Goal: Transaction & Acquisition: Subscribe to service/newsletter

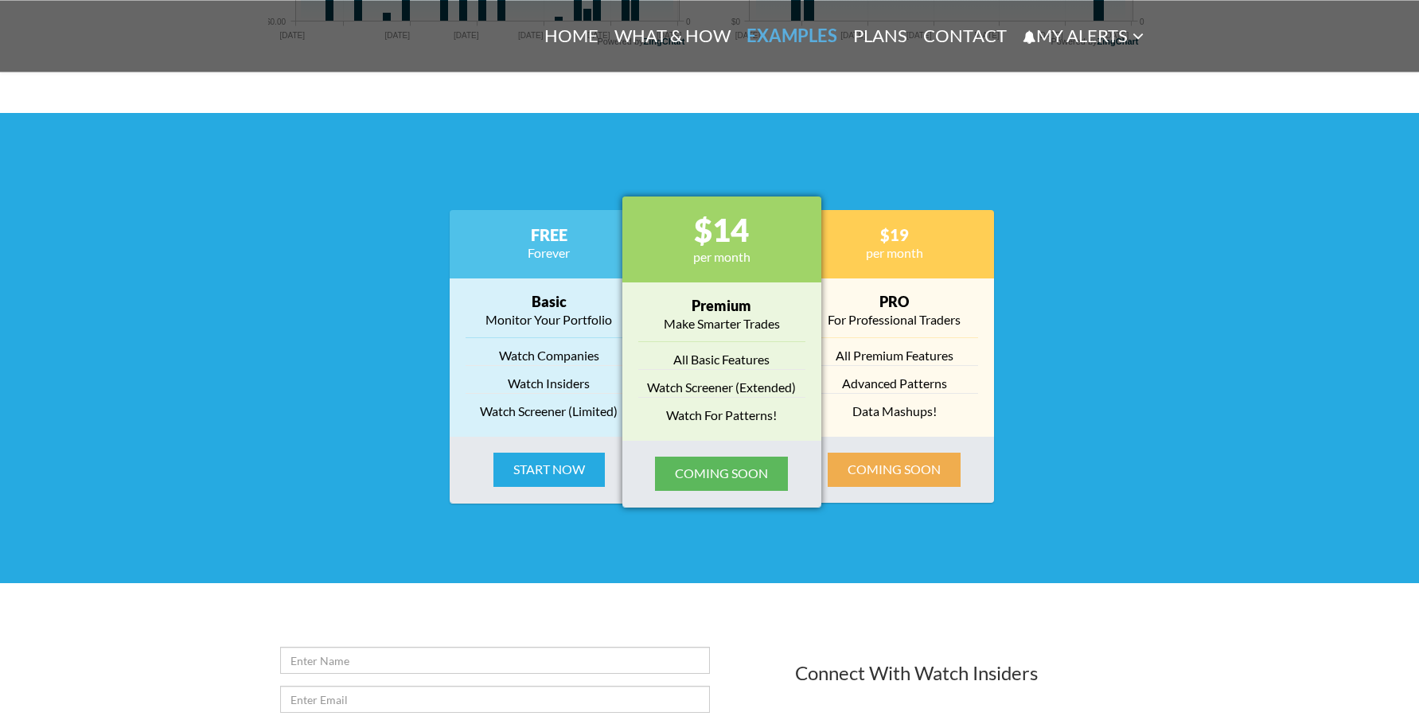
scroll to position [1949, 0]
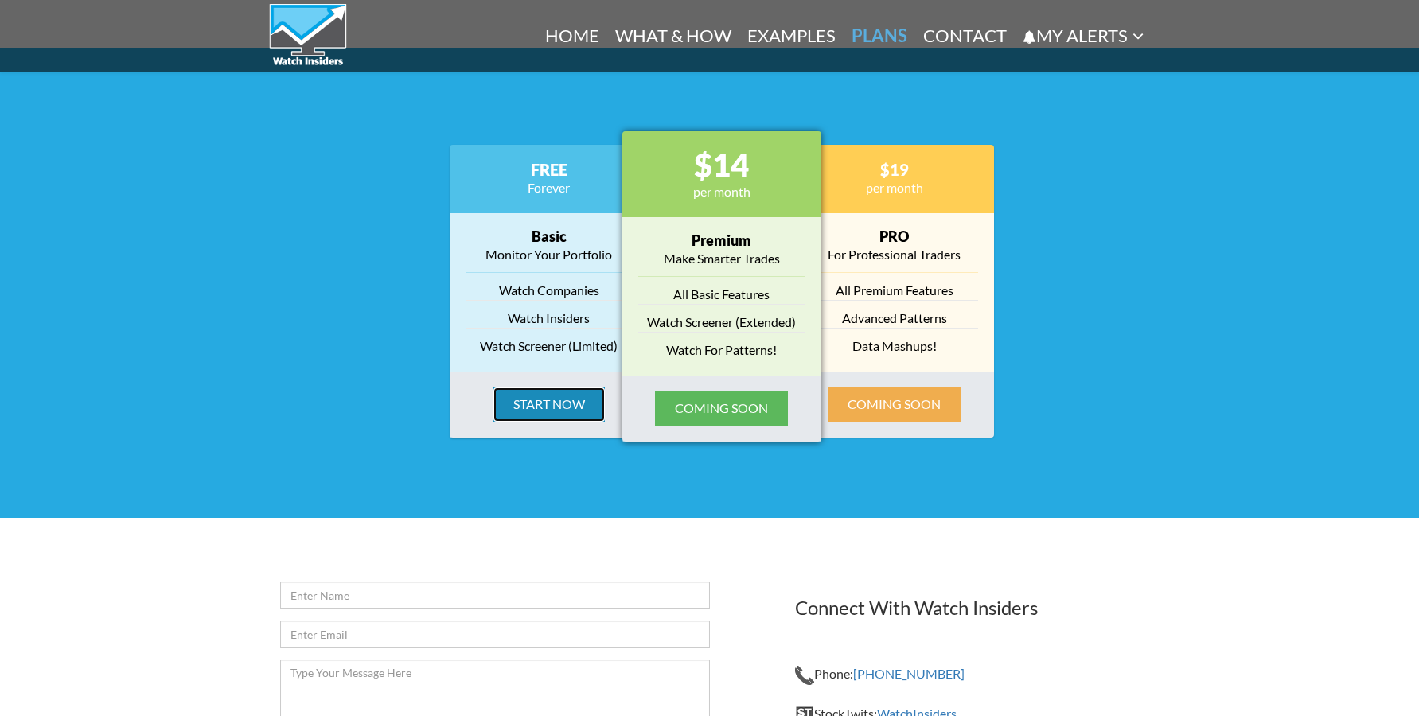
click at [550, 414] on button "Start Now" at bounding box center [549, 405] width 111 height 34
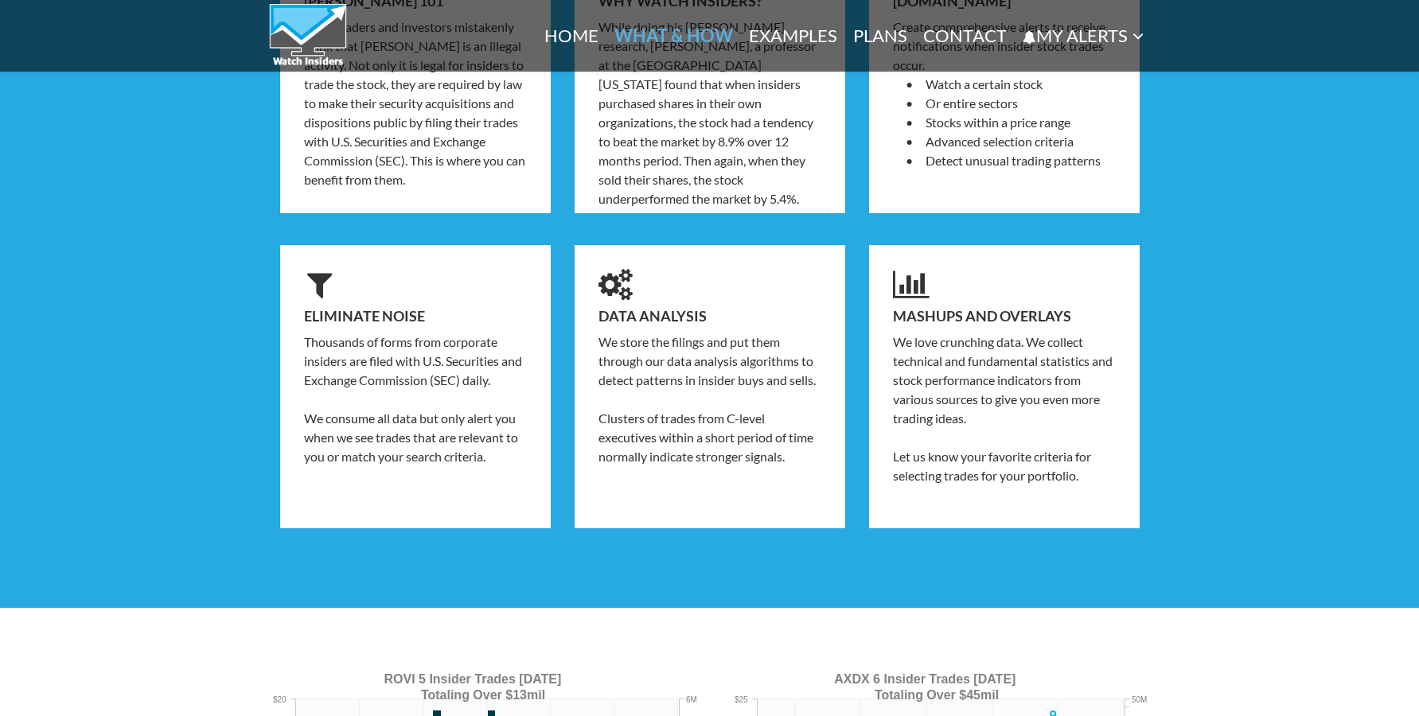
scroll to position [509, 0]
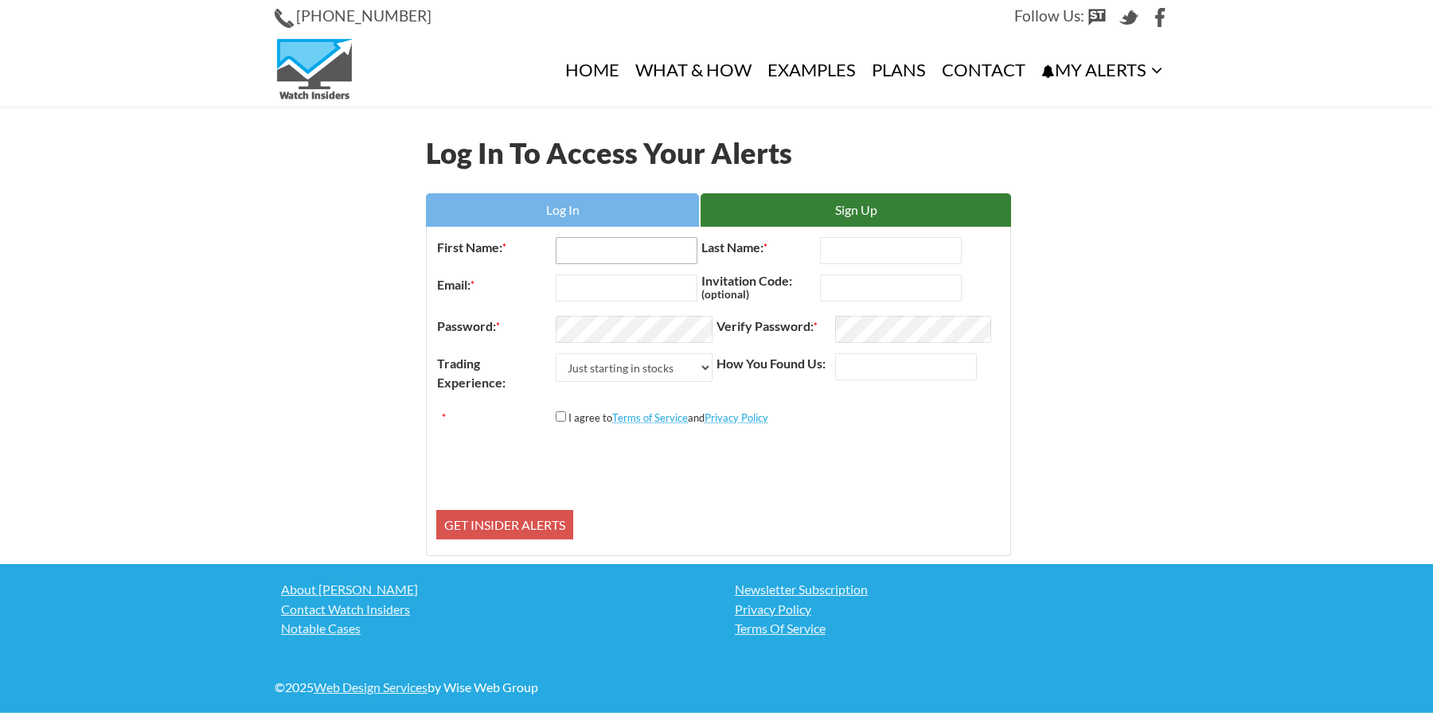
click at [680, 257] on input "First Name: *" at bounding box center [627, 250] width 142 height 27
type input "A"
type input "MICHAEL"
type input "DONALD"
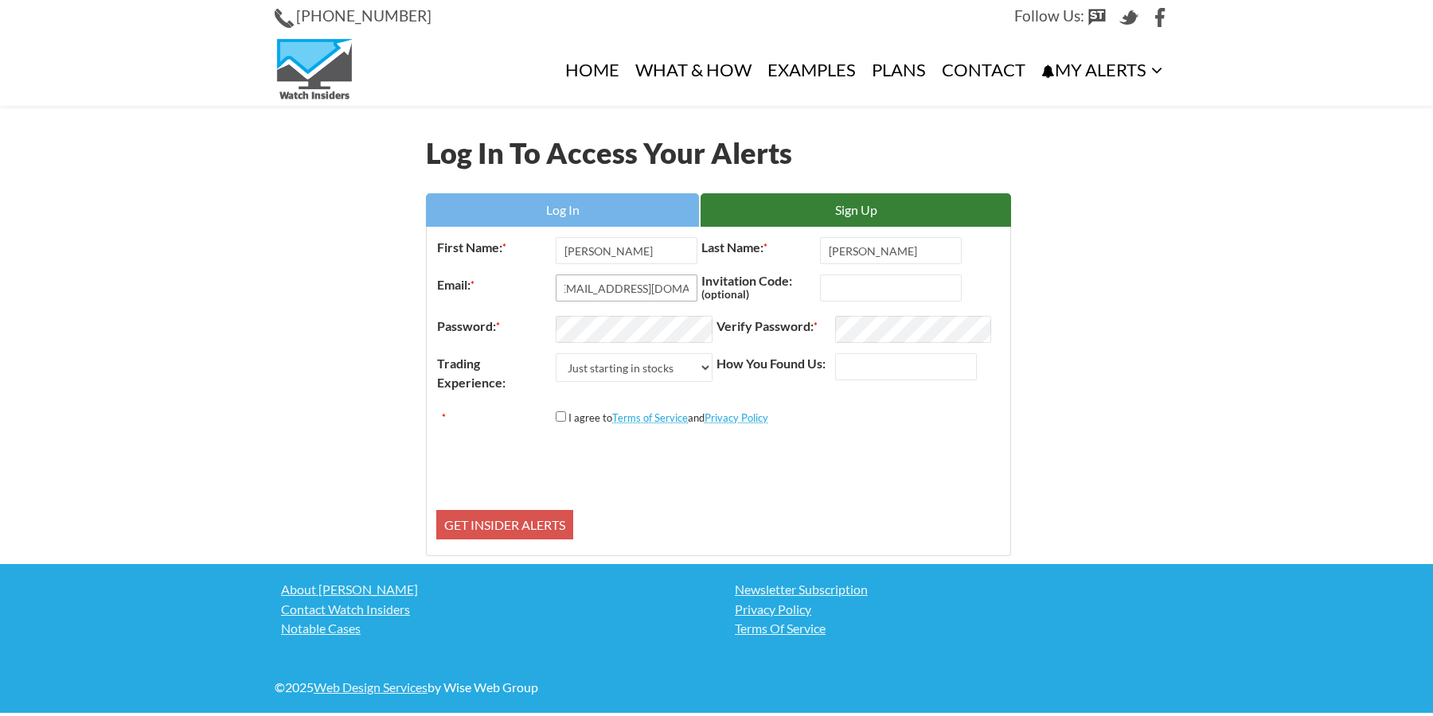
type input "ONE.STRIKER@YAHOO.COM"
click at [556, 353] on select "Just starting in stocks I know the basics I am an active trader I am a trading …" at bounding box center [634, 367] width 157 height 29
select select "2"
click option "I am an active trader" at bounding box center [0, 0] width 0 height 0
click at [894, 375] on input "How You Found Us:" at bounding box center [906, 366] width 142 height 27
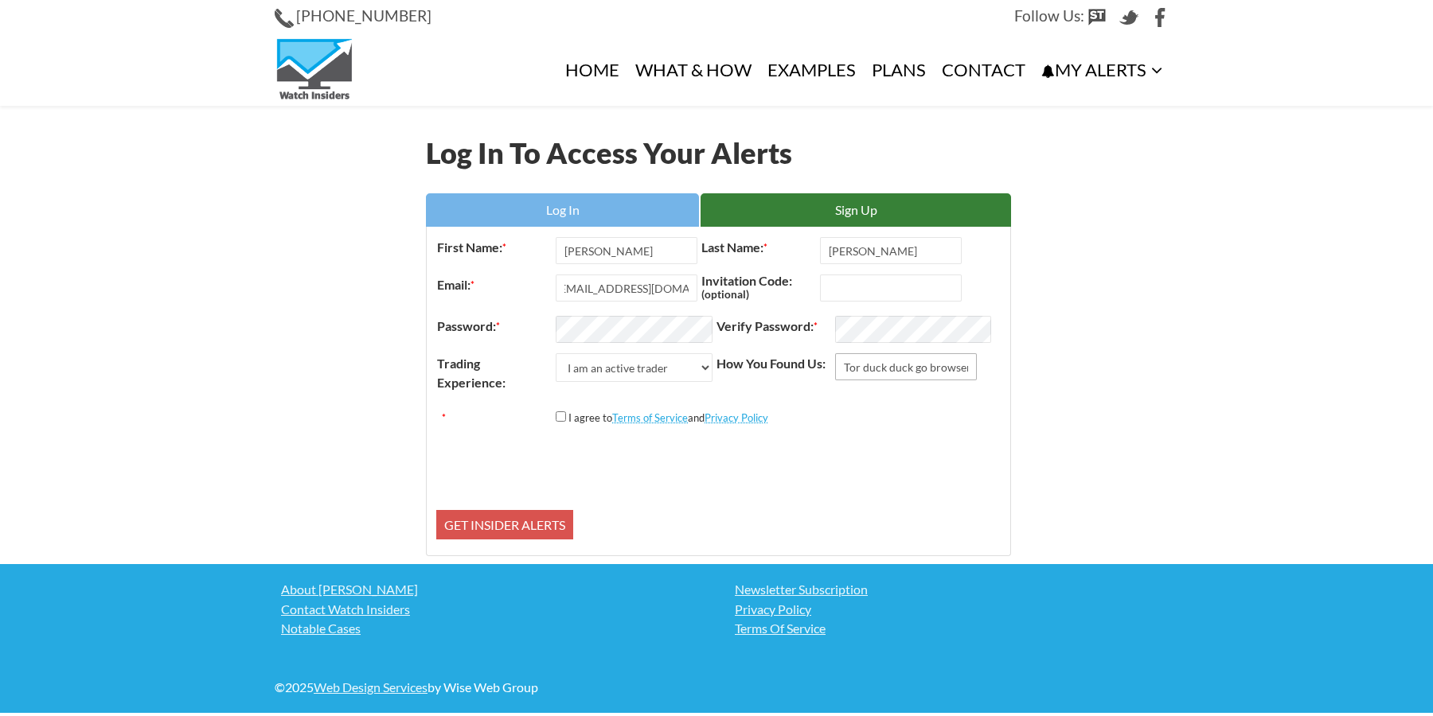
type input "Tor duck duck go browser"
click at [566, 421] on input "*" at bounding box center [561, 417] width 10 height 10
checkbox input "true"
click at [529, 516] on input "Get Insider Alerts" at bounding box center [504, 525] width 137 height 30
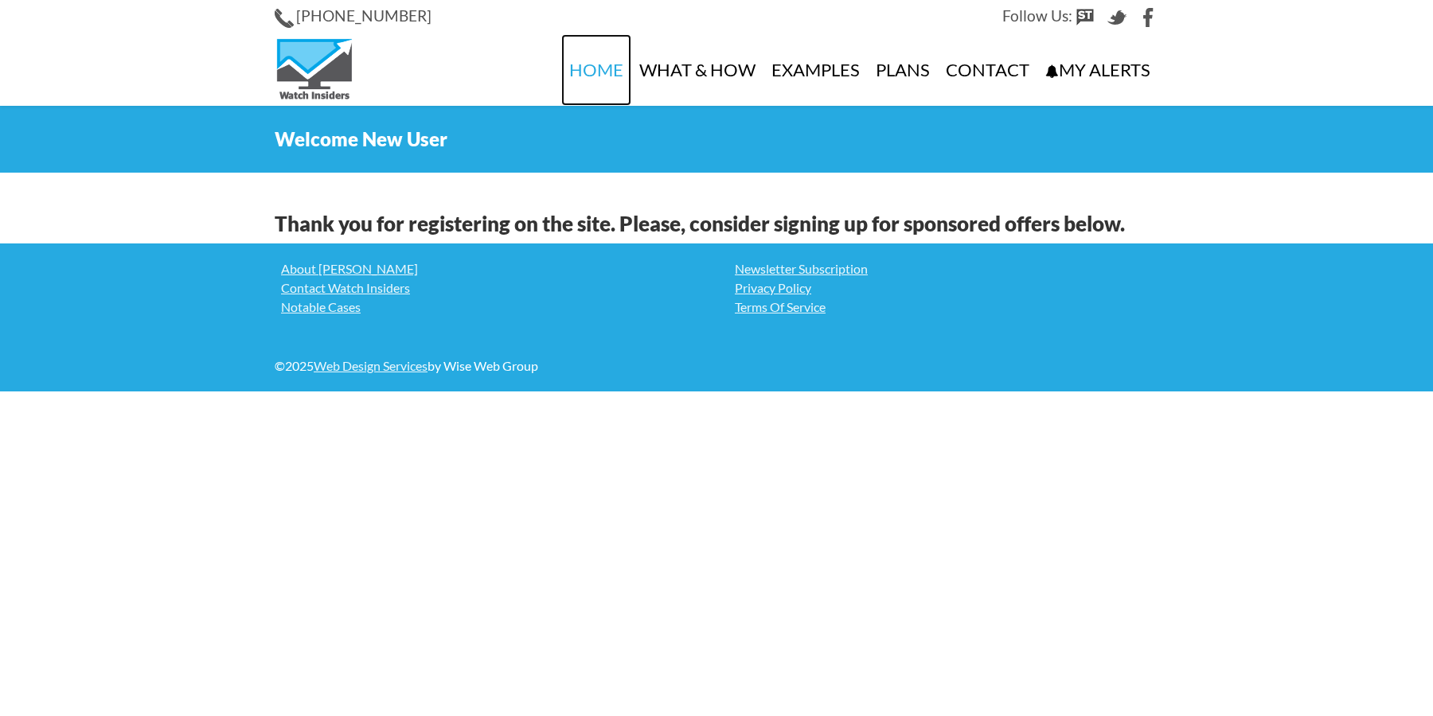
click at [592, 84] on link "Home" at bounding box center [596, 70] width 70 height 72
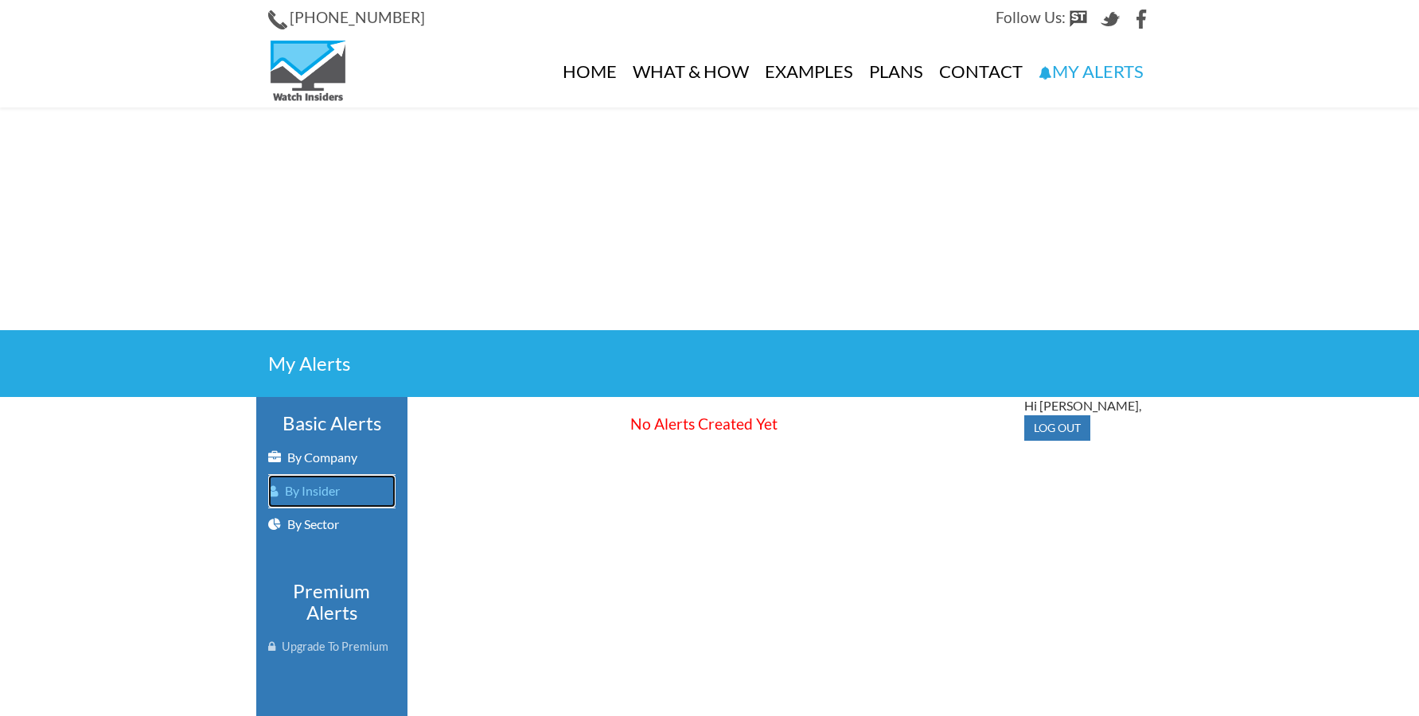
click at [298, 494] on link "By Insider" at bounding box center [331, 491] width 127 height 33
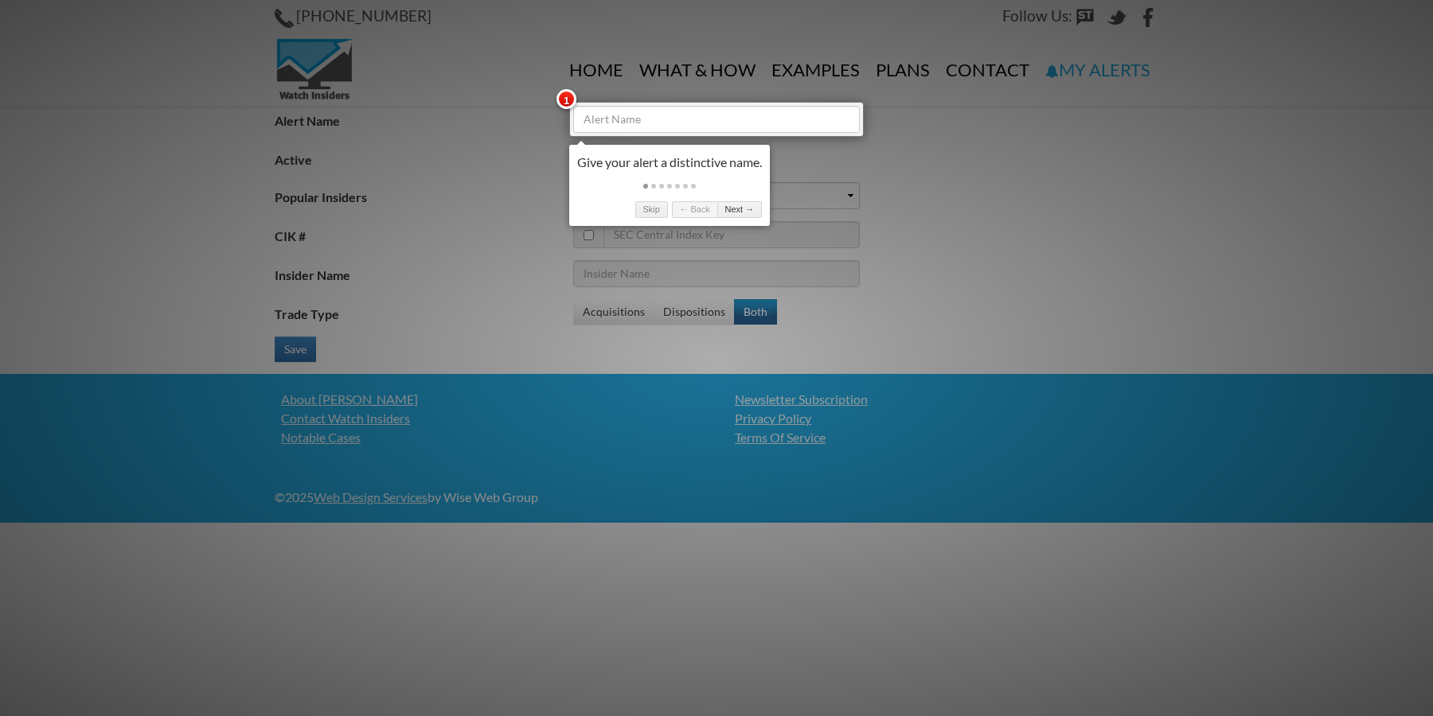
click at [504, 142] on div at bounding box center [716, 358] width 1433 height 716
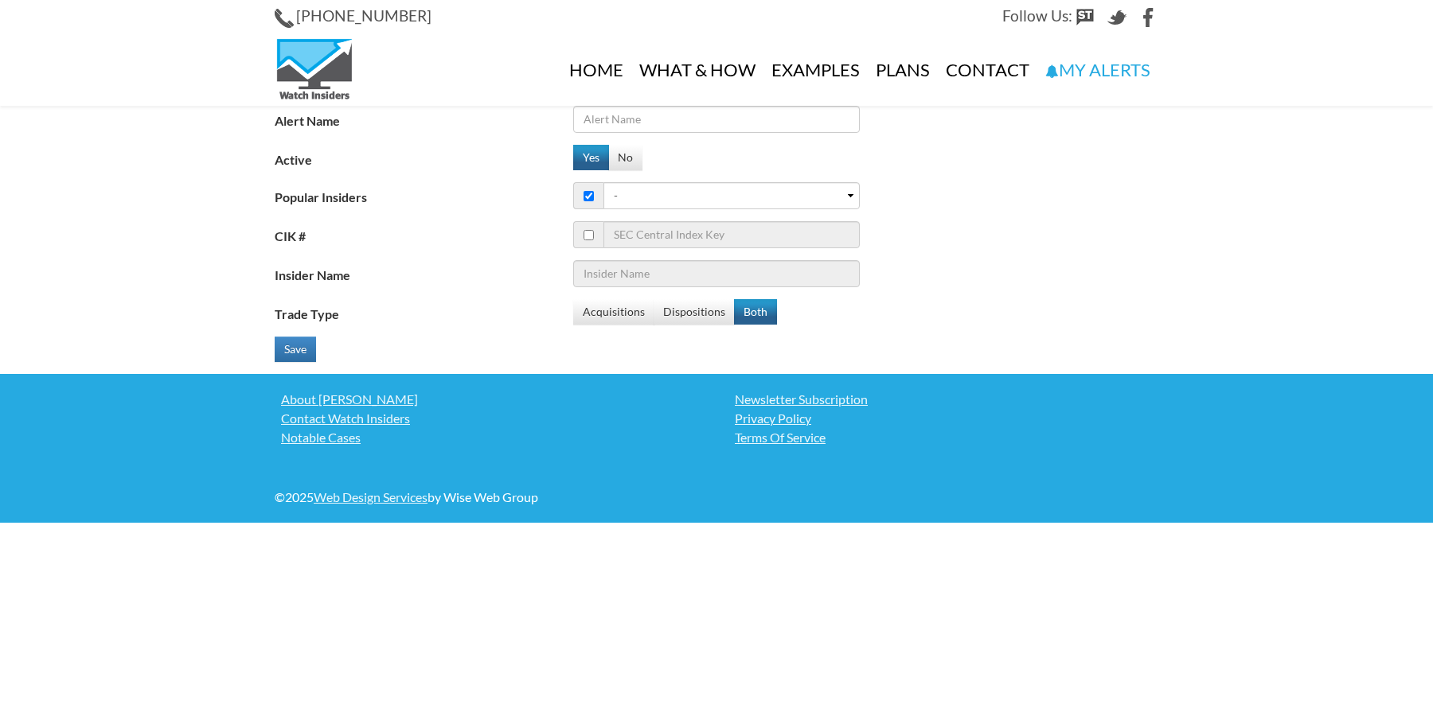
click at [599, 72] on div at bounding box center [716, 358] width 1433 height 716
click at [888, 76] on link "Plans" at bounding box center [903, 70] width 70 height 72
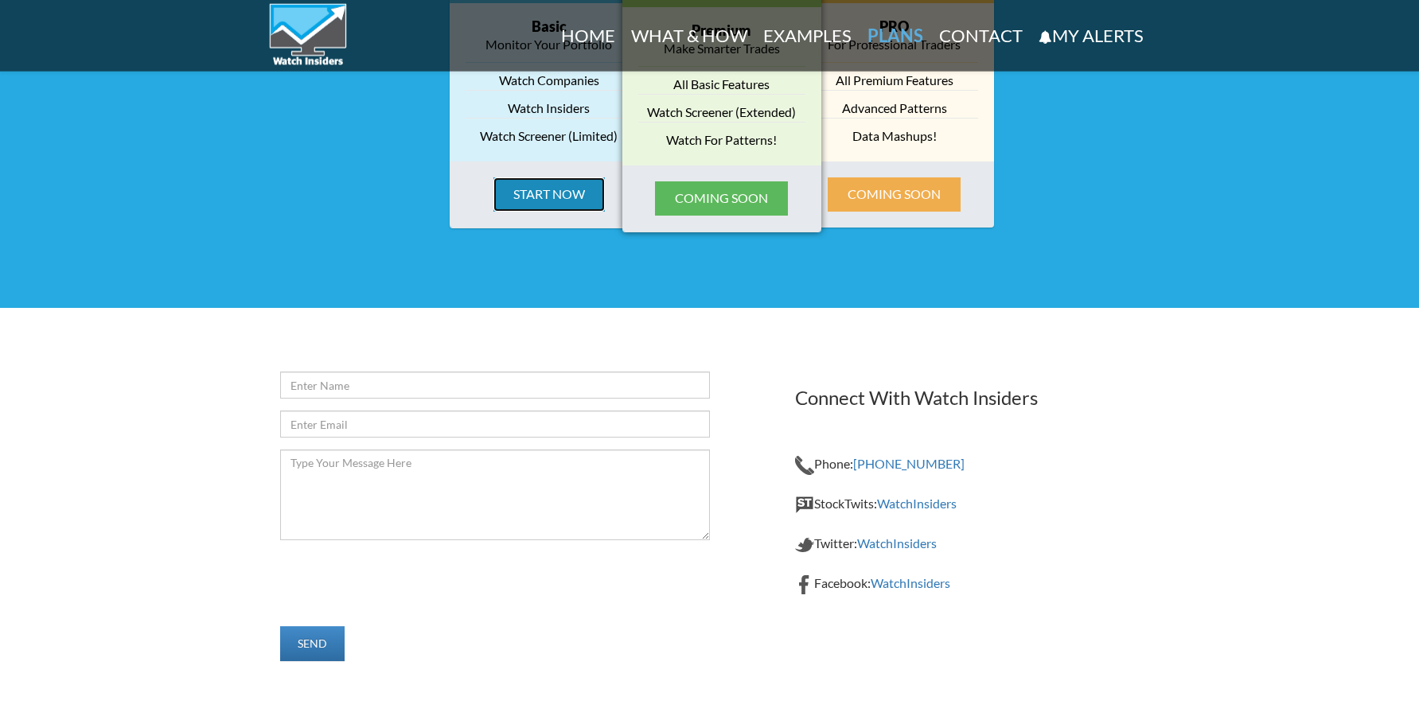
click at [548, 190] on button "Start Now" at bounding box center [549, 195] width 111 height 34
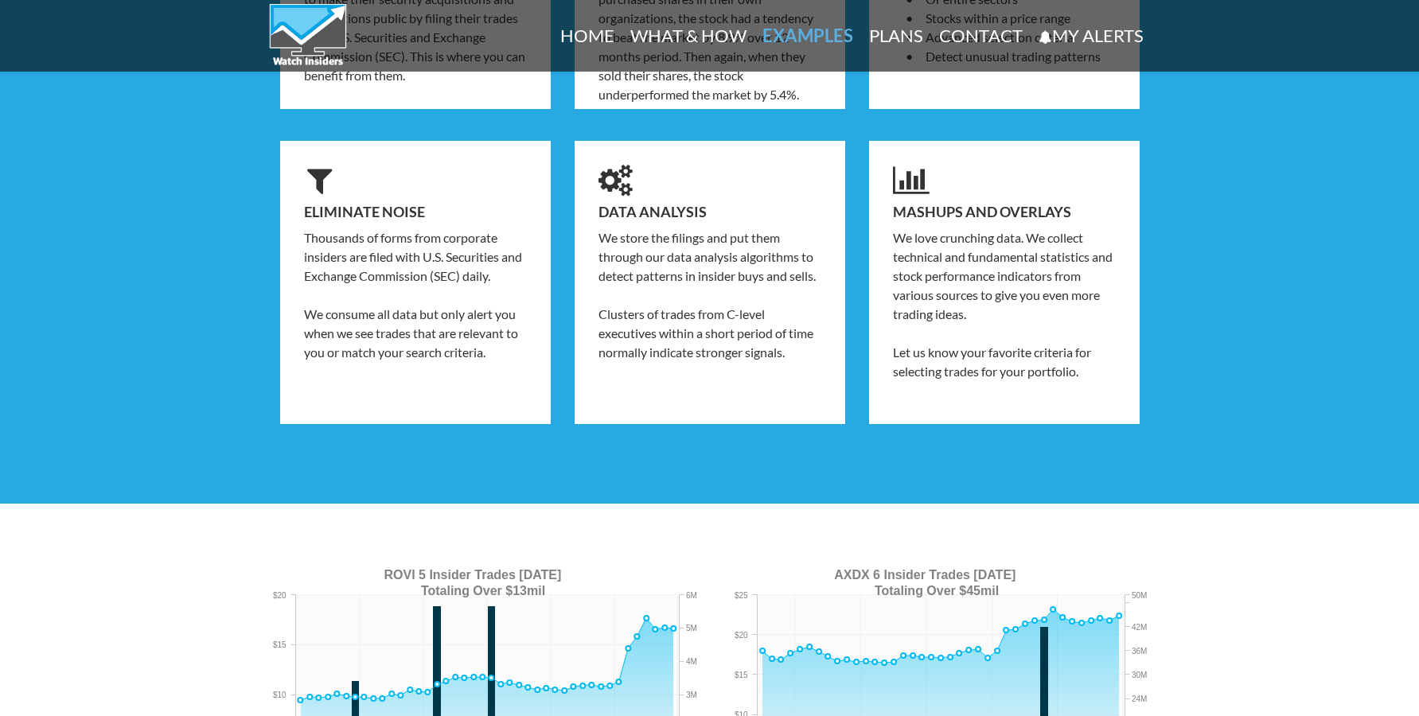
scroll to position [493, 0]
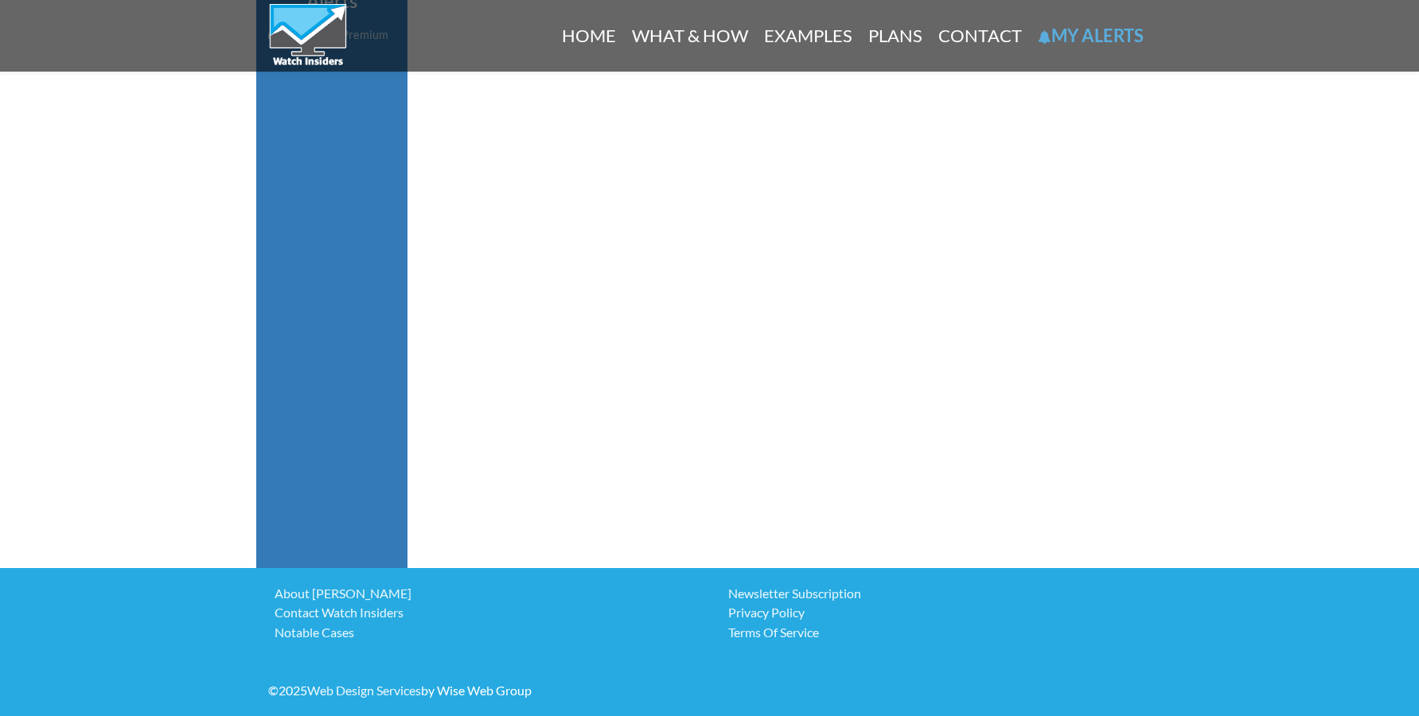
scroll to position [125, 0]
